Goal: Check status

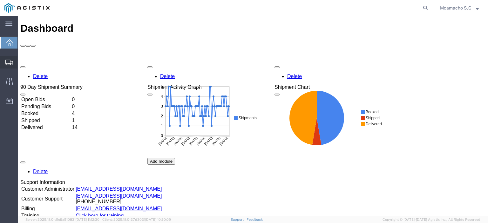
click at [22, 61] on span "Shipments" at bounding box center [19, 62] width 4 height 13
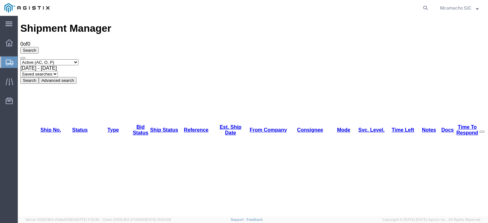
click at [57, 59] on select "Select status Active (AC, O, P) All Approved Awaiting Confirmation (AC) Booked …" at bounding box center [49, 62] width 58 height 6
select select "ALL"
click at [20, 59] on select "Select status Active (AC, O, P) All Approved Awaiting Confirmation (AC) Booked …" at bounding box center [49, 62] width 58 height 6
click at [39, 77] on button "Search" at bounding box center [29, 80] width 18 height 7
